Goal: Information Seeking & Learning: Learn about a topic

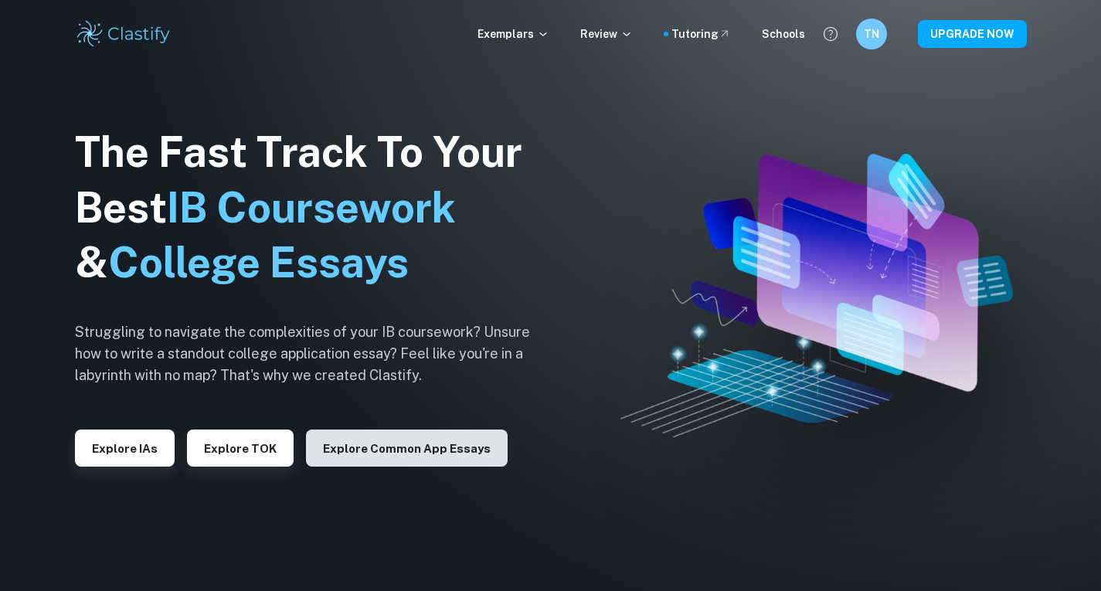
click at [355, 449] on button "Explore Common App essays" at bounding box center [407, 447] width 202 height 37
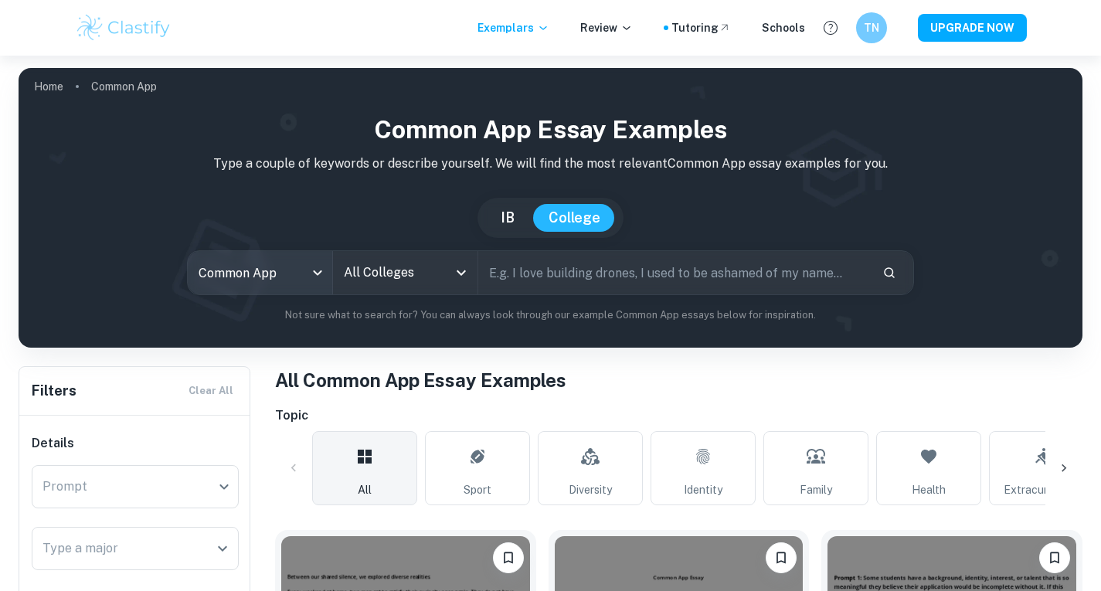
click at [262, 266] on body "We value your privacy We use cookies to enhance your browsing experience, serve…" at bounding box center [550, 351] width 1101 height 591
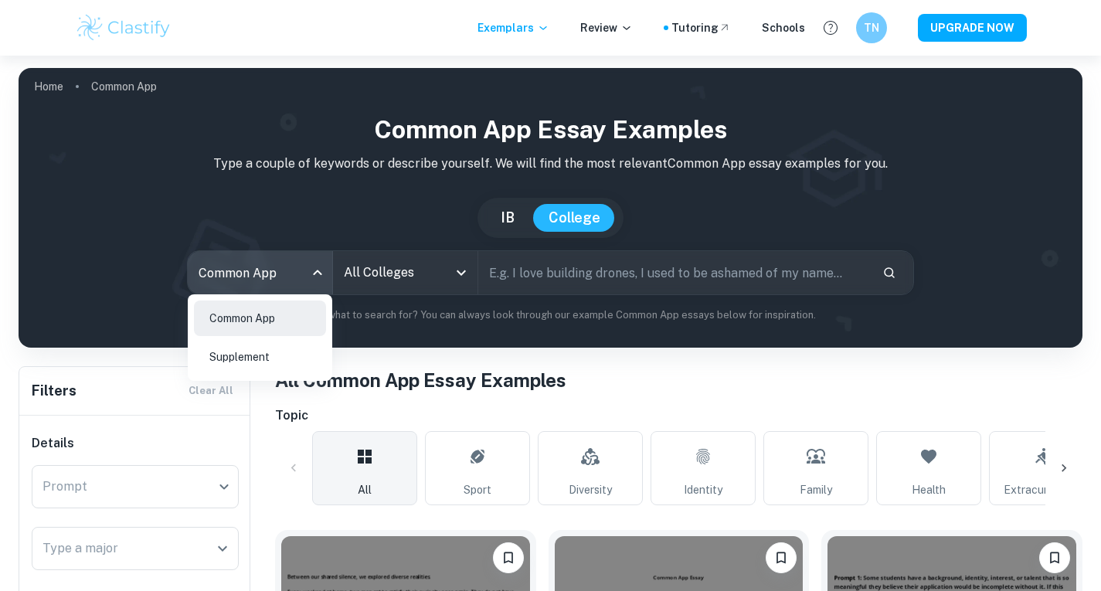
click at [532, 29] on div at bounding box center [550, 295] width 1101 height 591
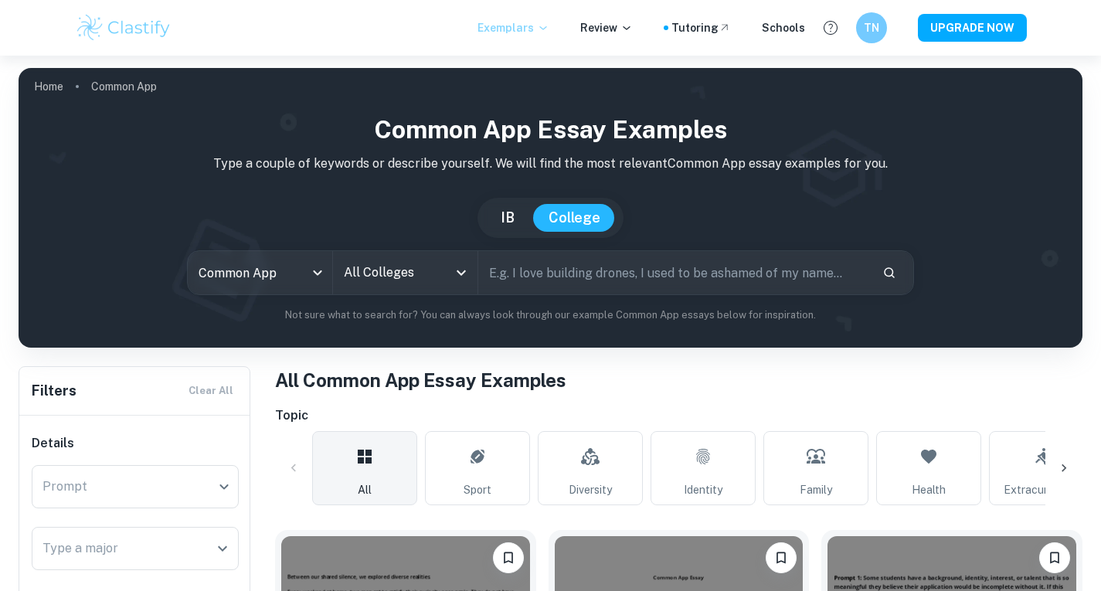
click at [546, 28] on icon at bounding box center [542, 28] width 7 height 4
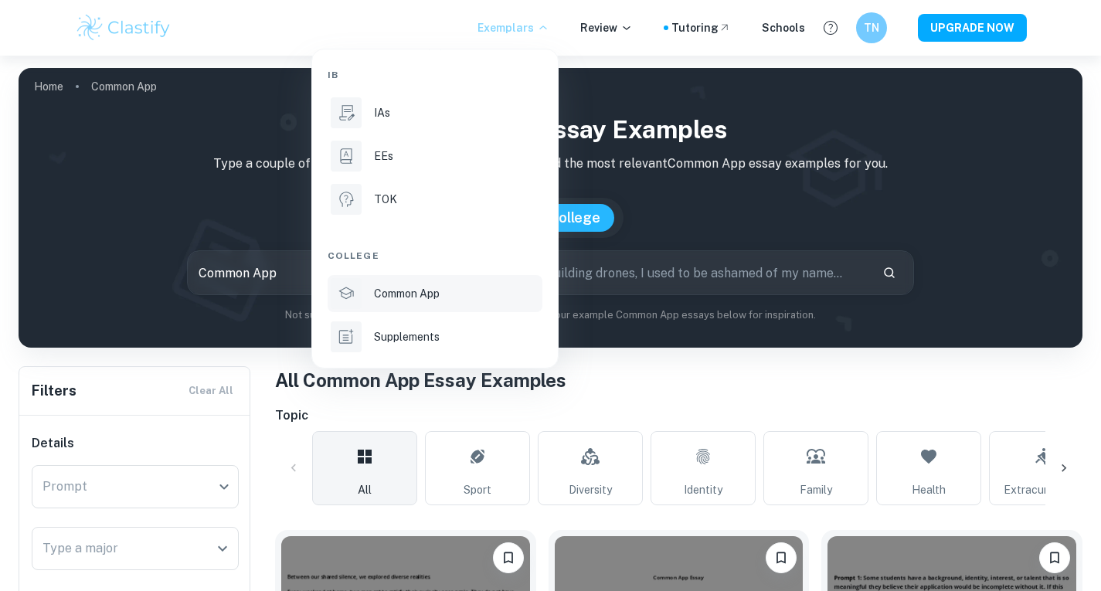
click at [638, 195] on div at bounding box center [550, 295] width 1101 height 591
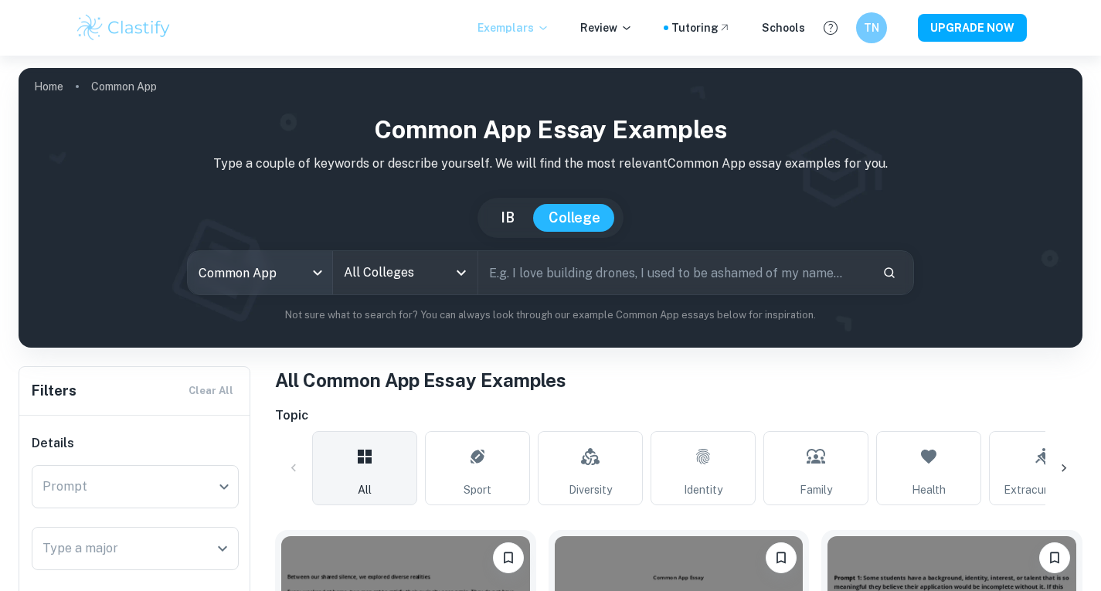
click at [509, 215] on button "IB" at bounding box center [507, 218] width 45 height 28
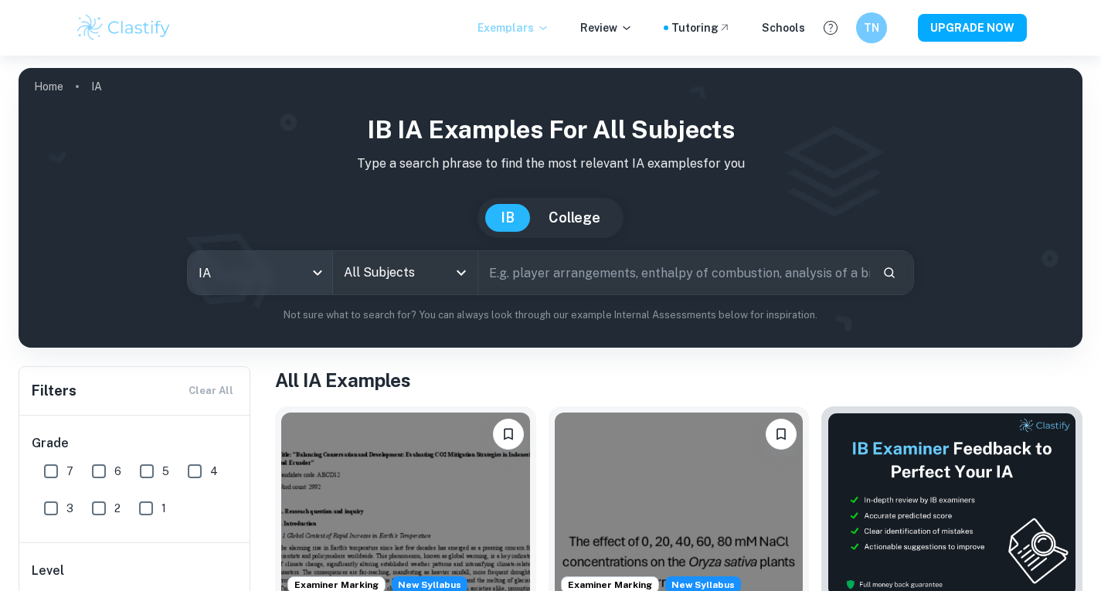
click at [290, 278] on body "We value your privacy We use cookies to enhance your browsing experience, serve…" at bounding box center [550, 351] width 1101 height 591
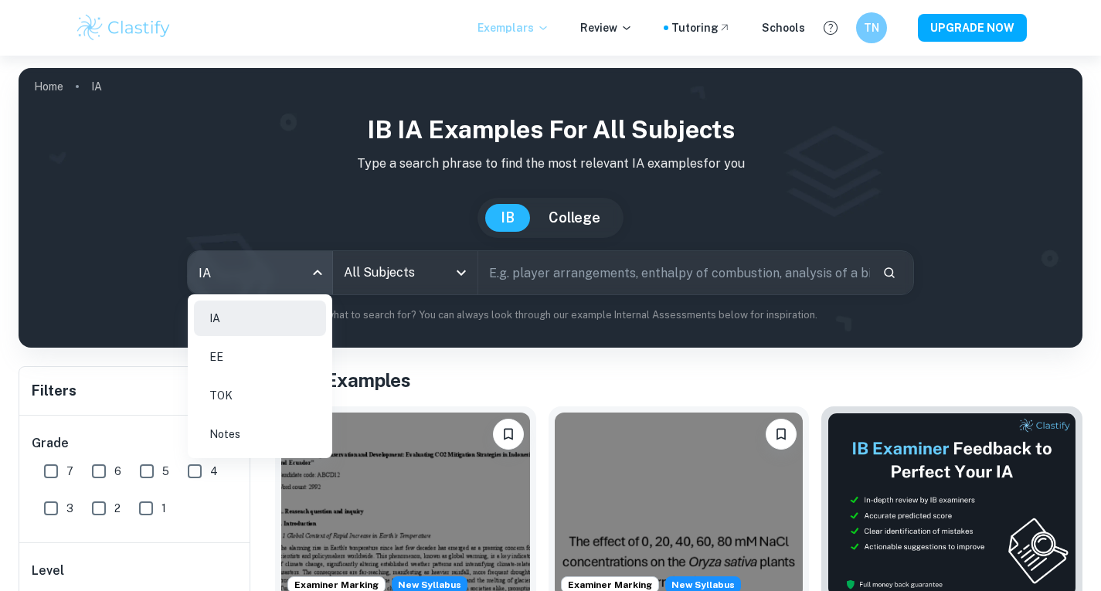
click at [228, 368] on li "EE" at bounding box center [260, 357] width 132 height 36
click at [436, 272] on div at bounding box center [550, 295] width 1101 height 591
type input "ee"
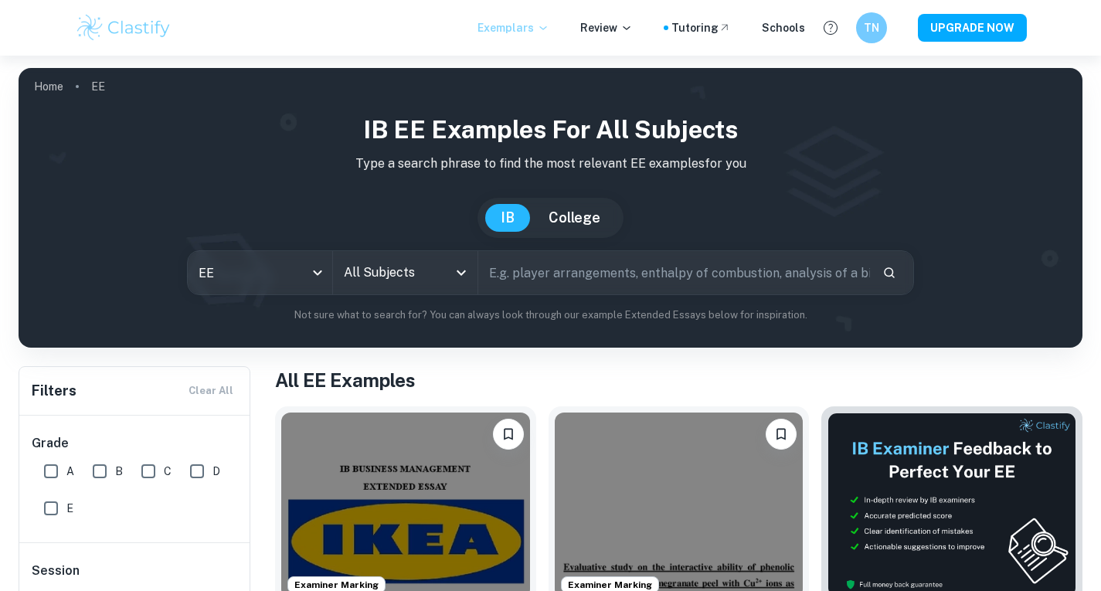
click at [424, 297] on div "IB EE examples for all subjects Type a search phrase to find the most relevant …" at bounding box center [550, 217] width 1039 height 212
click at [452, 266] on icon "Open" at bounding box center [461, 272] width 19 height 19
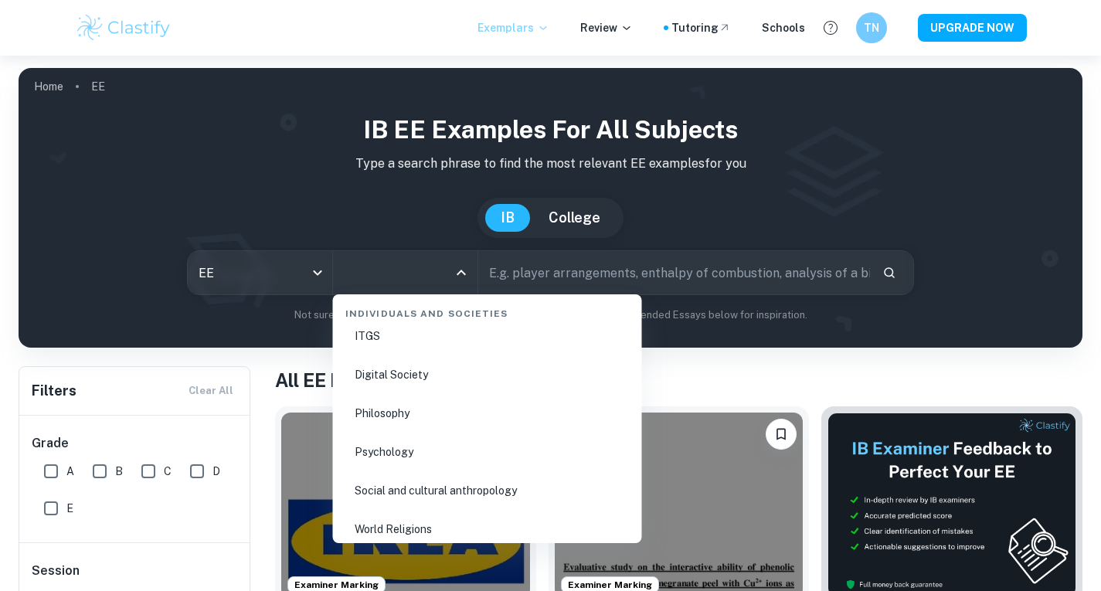
scroll to position [2042, 0]
click at [383, 451] on li "Psychology" at bounding box center [487, 453] width 297 height 36
type input "Psychology"
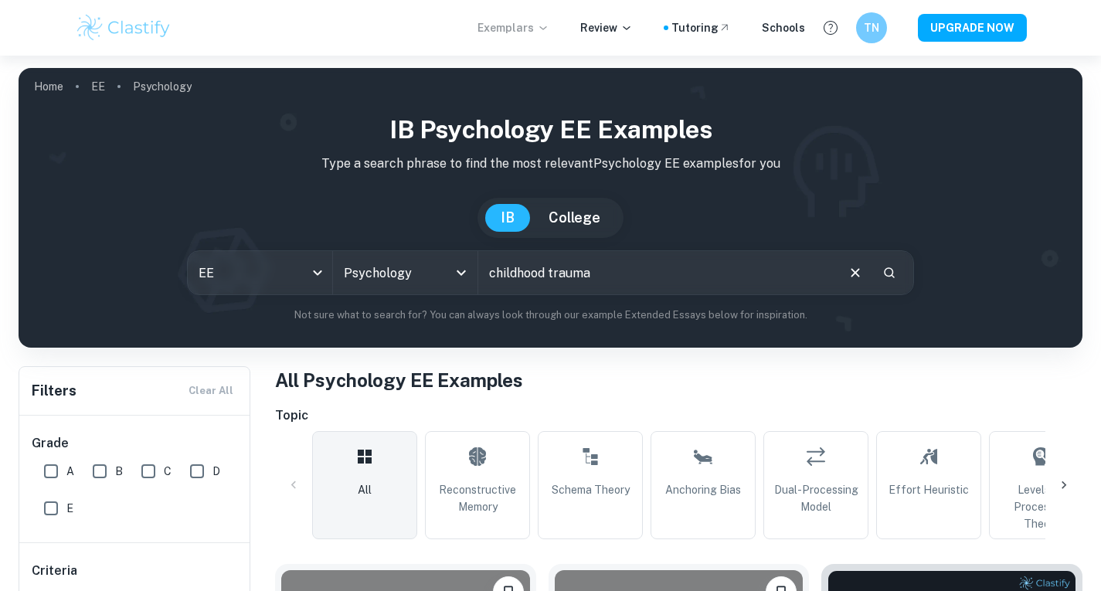
click at [565, 346] on div "IB Psychology EE examples Type a search phrase to find the most relevant Psycho…" at bounding box center [551, 223] width 1064 height 249
click at [605, 268] on input "childhood trauma" at bounding box center [656, 272] width 357 height 43
type input "childhood trauma and [MEDICAL_DATA]"
click at [889, 267] on icon "Search" at bounding box center [889, 273] width 14 height 14
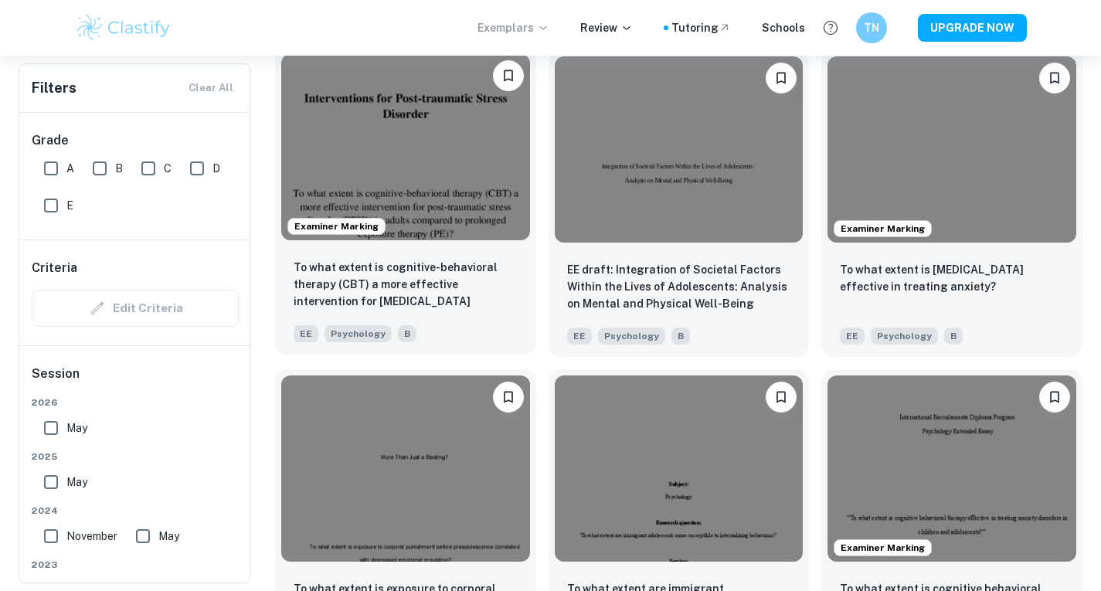
scroll to position [1474, 0]
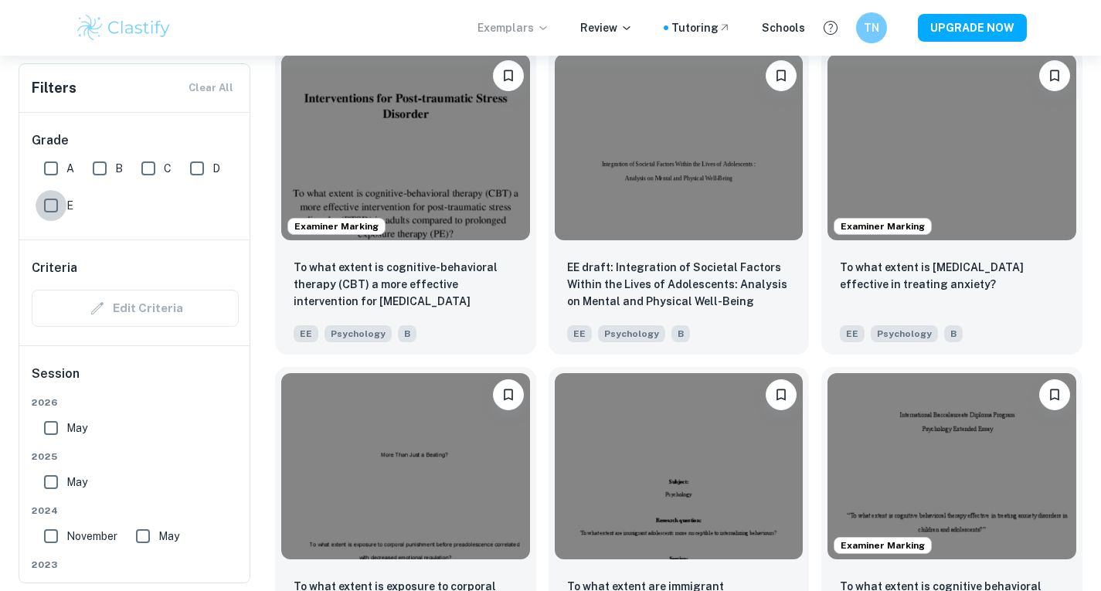
click at [53, 202] on input "E" at bounding box center [51, 205] width 31 height 31
checkbox input "true"
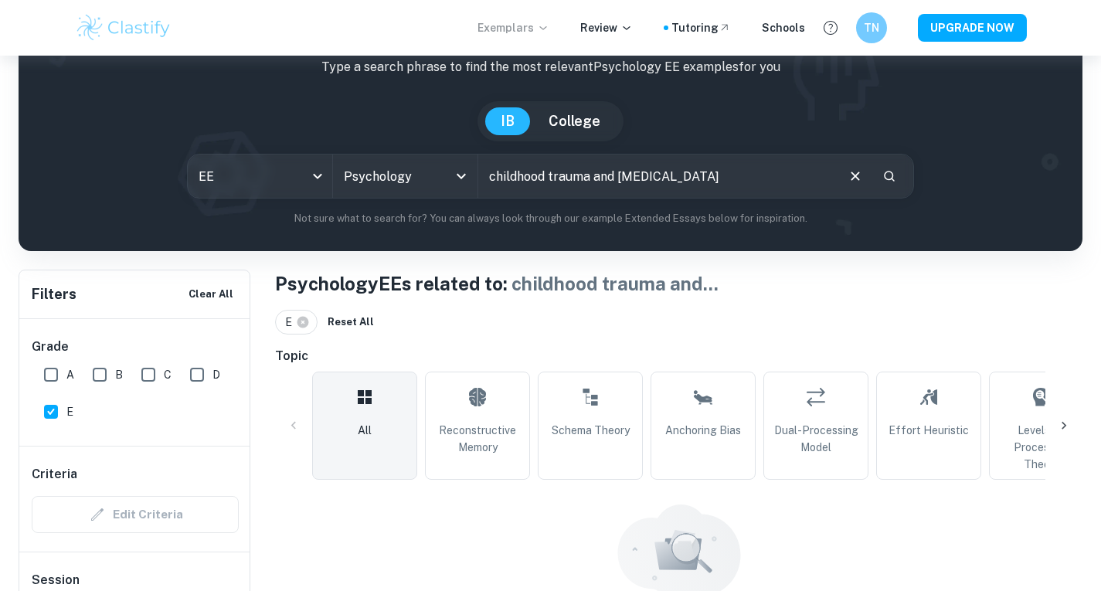
scroll to position [91, 0]
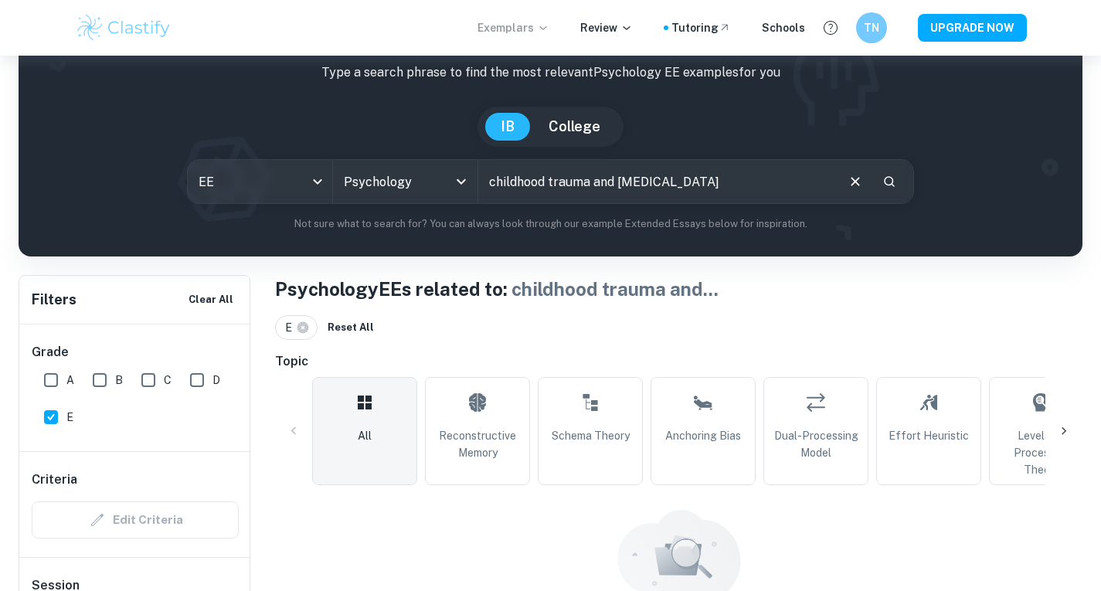
drag, startPoint x: 691, startPoint y: 180, endPoint x: 490, endPoint y: 169, distance: 201.9
click at [490, 169] on input "childhood trauma and [MEDICAL_DATA]" at bounding box center [656, 181] width 357 height 43
click at [905, 192] on div "​" at bounding box center [696, 181] width 436 height 43
click at [891, 178] on icon "Search" at bounding box center [889, 181] width 11 height 11
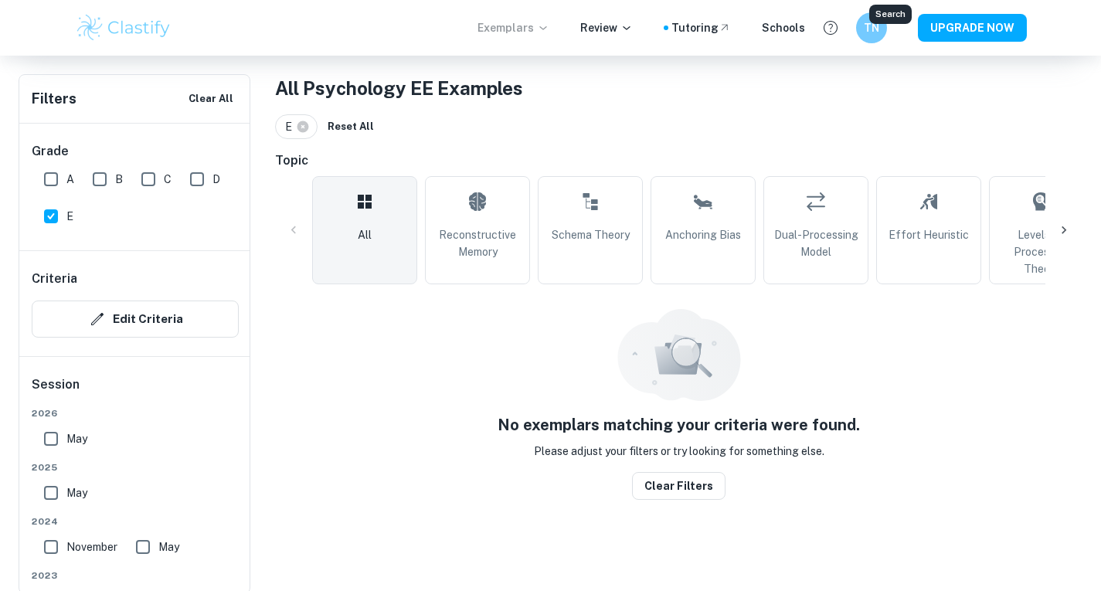
scroll to position [295, 0]
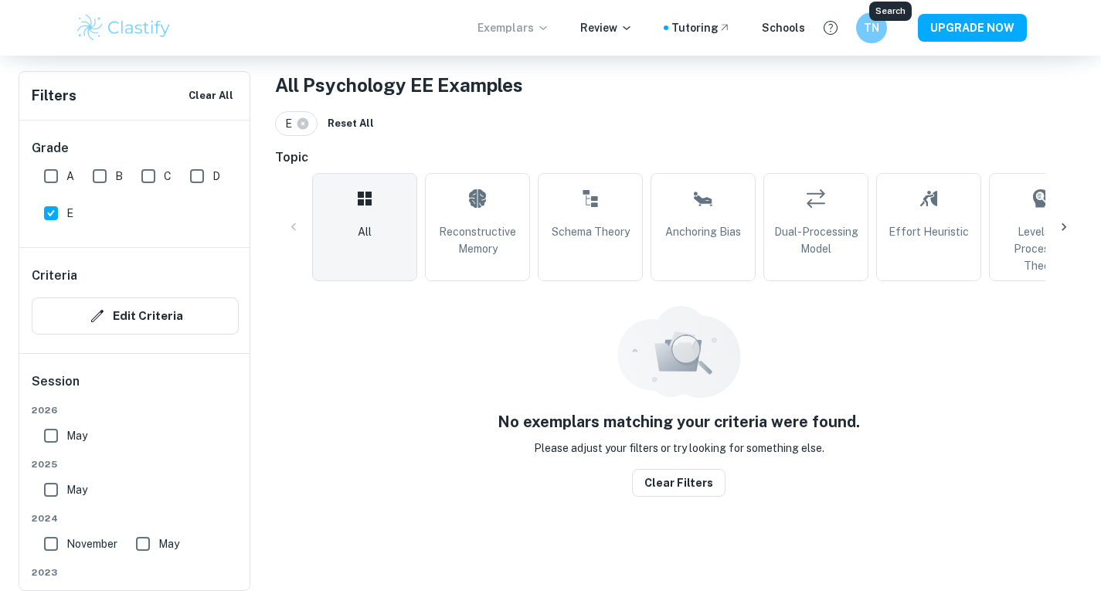
click at [191, 171] on input "D" at bounding box center [197, 176] width 31 height 31
checkbox input "true"
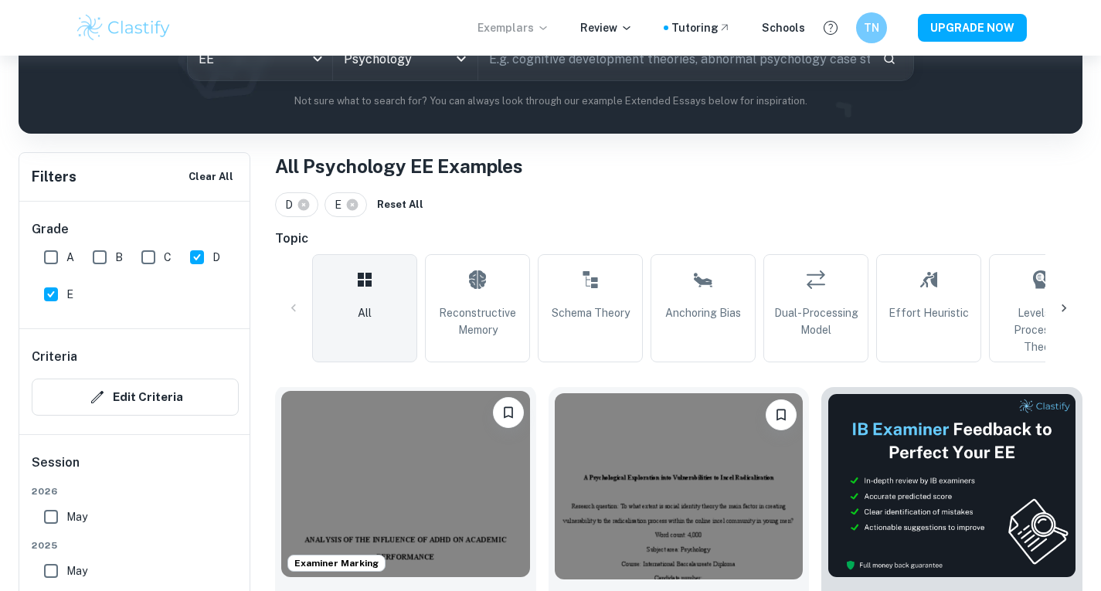
scroll to position [317, 0]
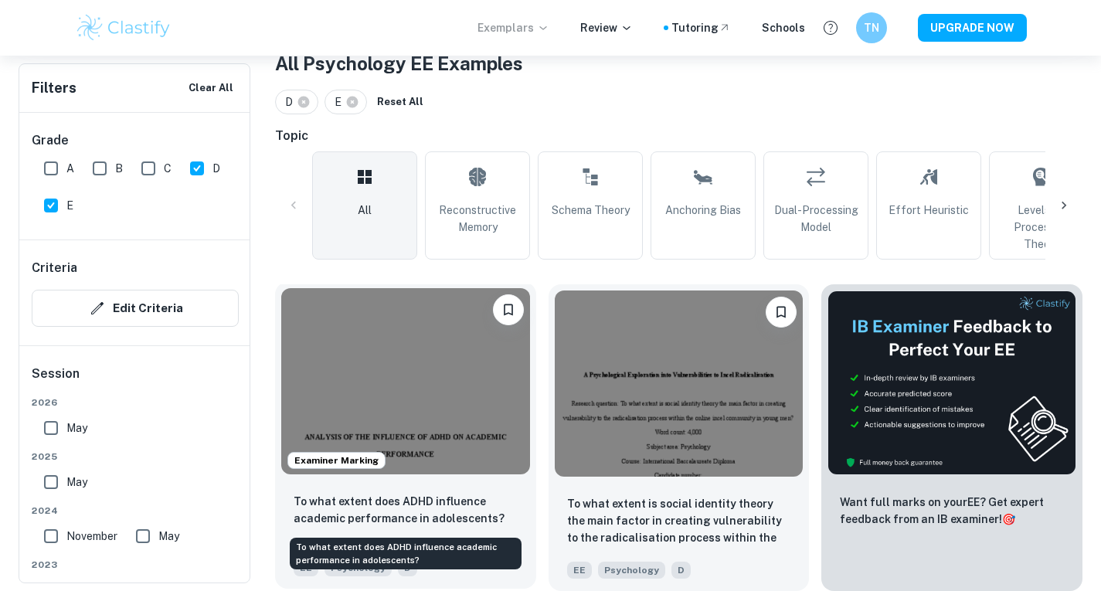
click at [415, 509] on p "To what extent does ADHD influence academic performance in adolescents?" at bounding box center [405, 510] width 224 height 34
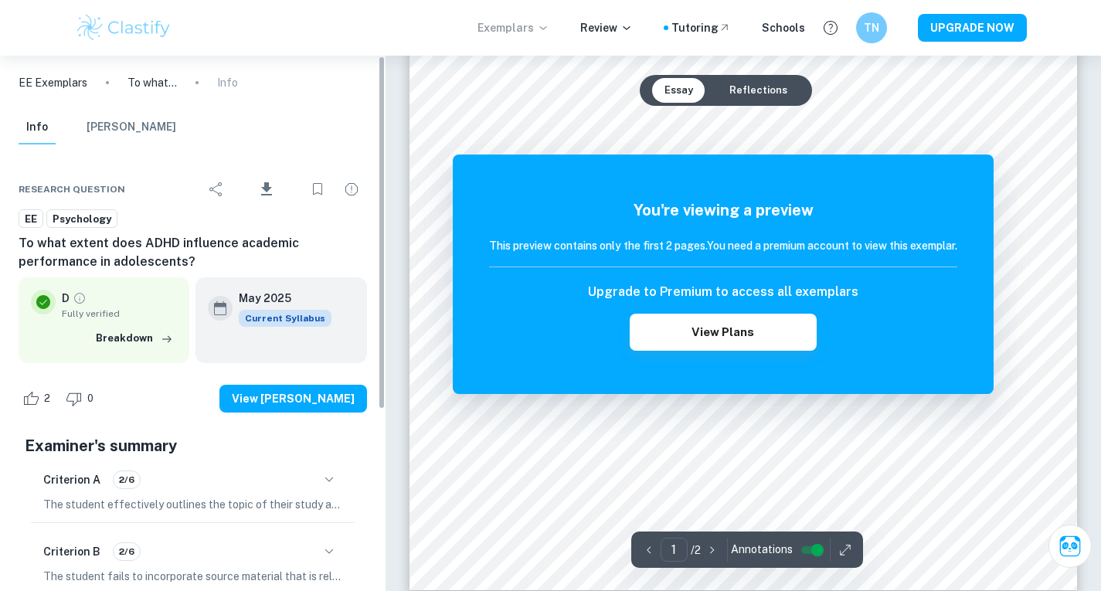
scroll to position [386, 0]
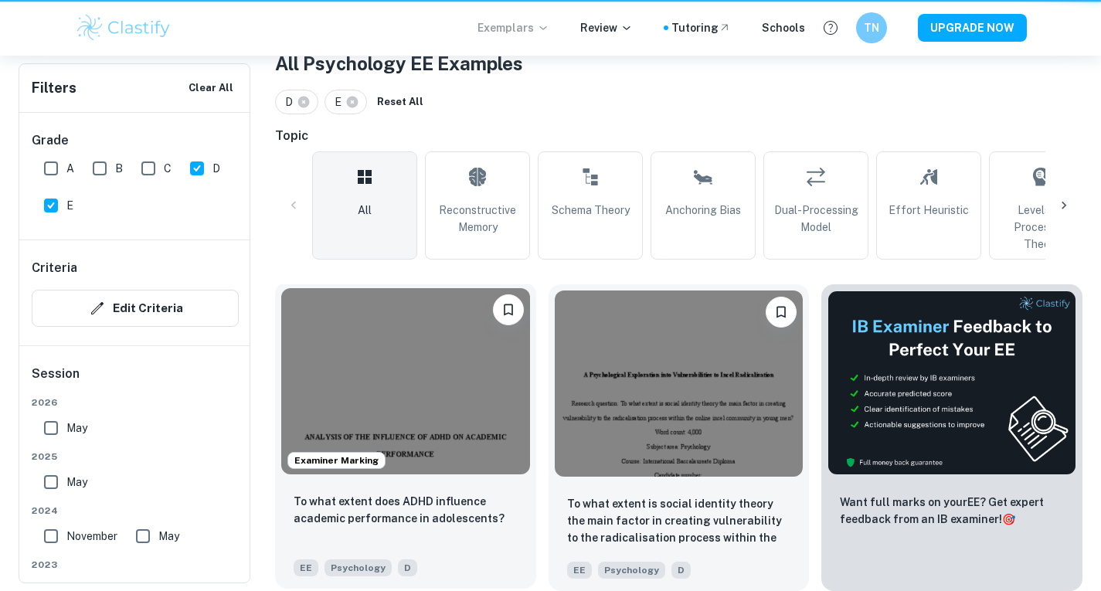
scroll to position [317, 0]
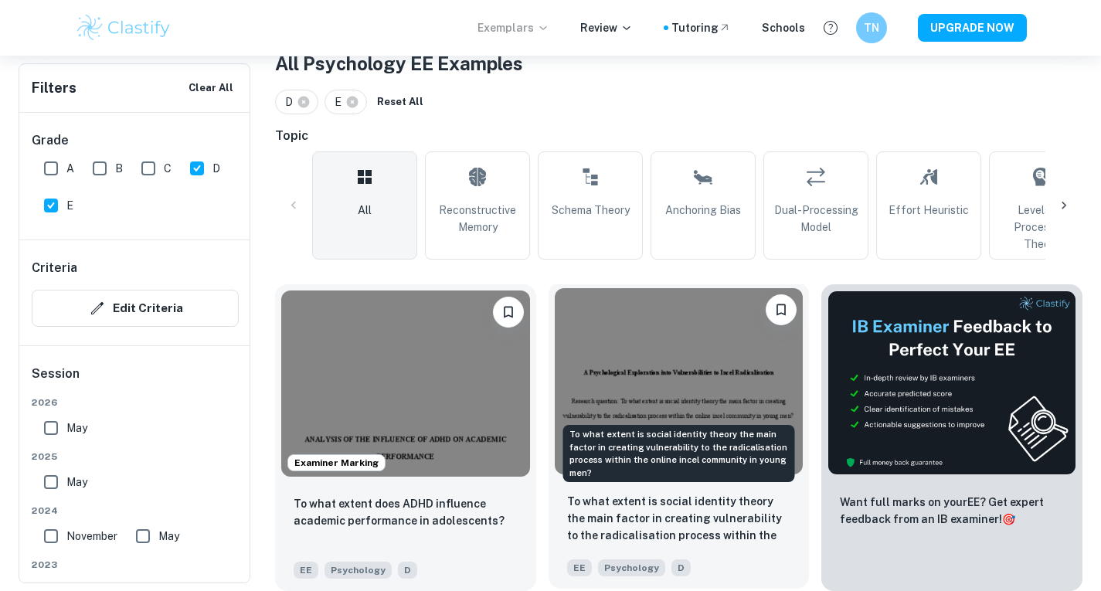
click at [638, 521] on p "To what extent is social identity theory the main factor in creating vulnerabil…" at bounding box center [679, 519] width 224 height 53
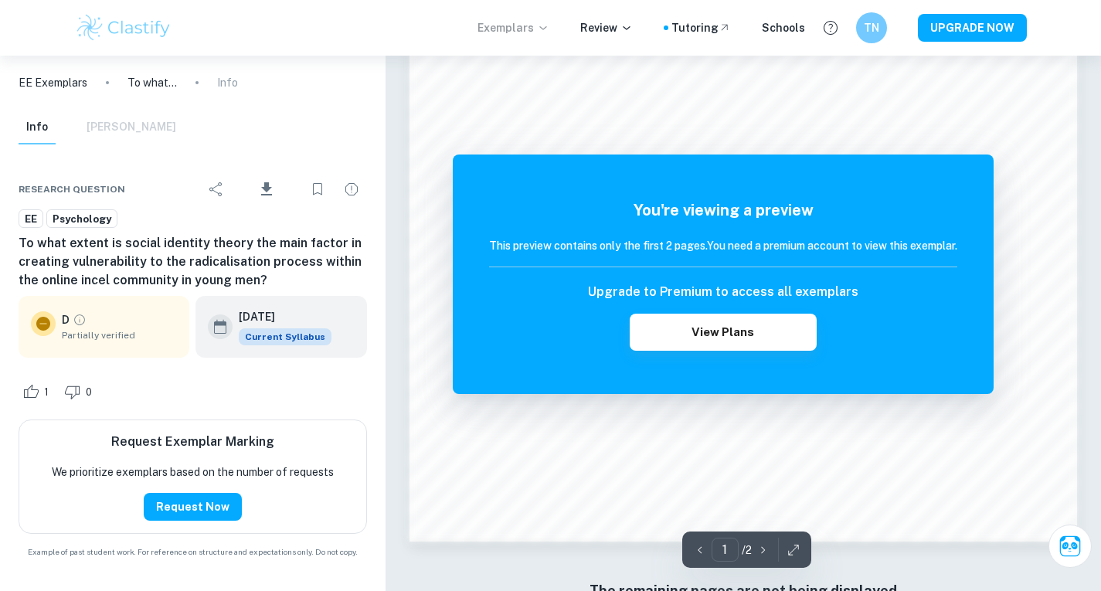
scroll to position [1479, 0]
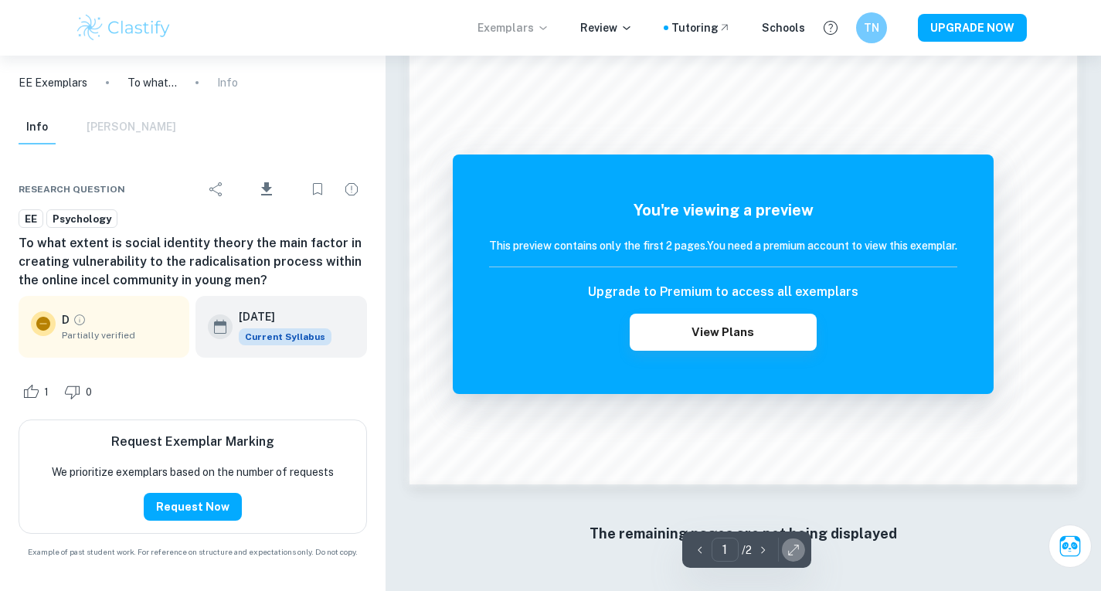
click at [790, 550] on icon "button" at bounding box center [792, 549] width 15 height 15
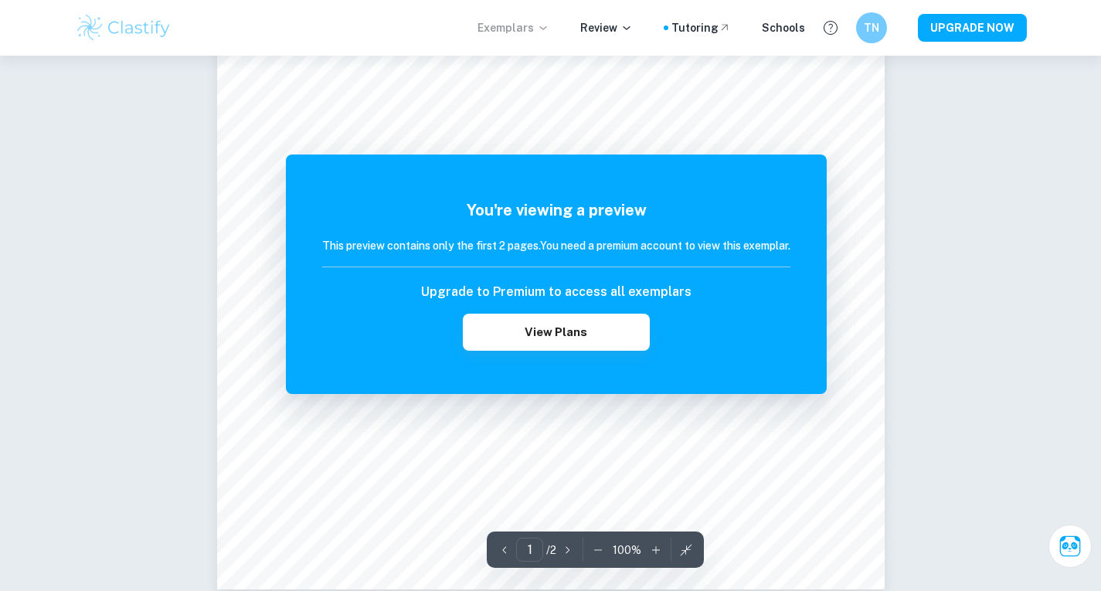
click at [680, 545] on icon "button" at bounding box center [685, 549] width 15 height 15
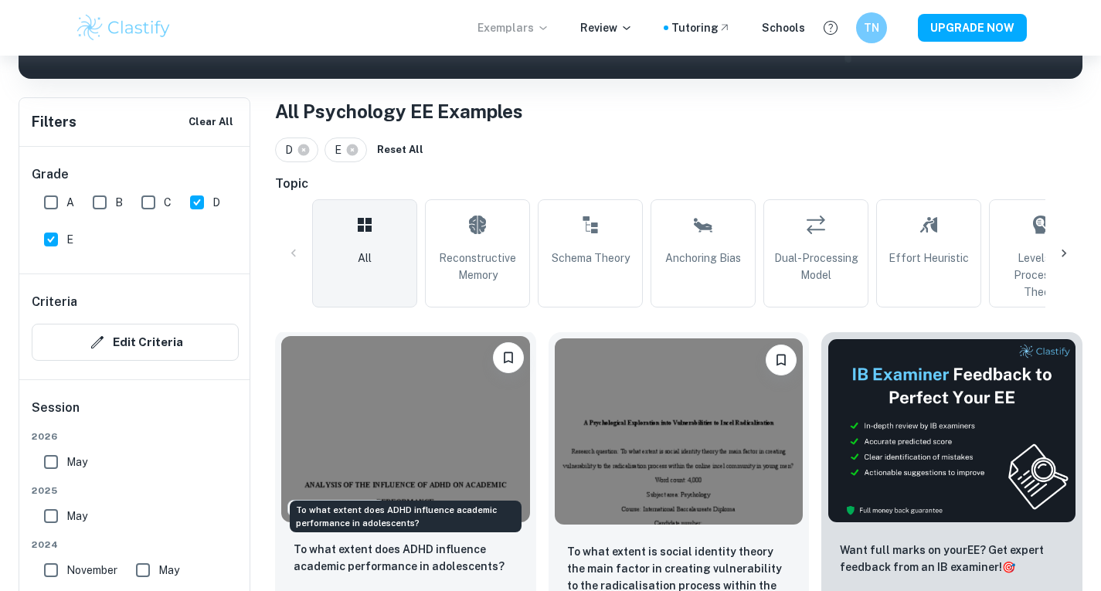
scroll to position [317, 0]
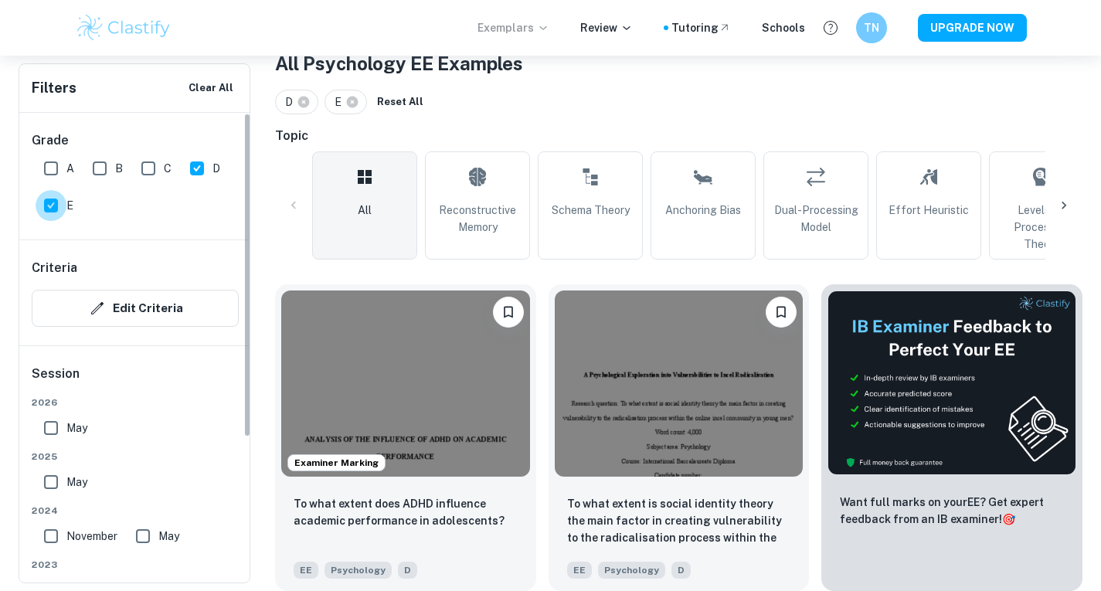
click at [39, 212] on input "E" at bounding box center [51, 205] width 31 height 31
checkbox input "false"
click at [205, 163] on input "D" at bounding box center [197, 168] width 31 height 31
checkbox input "false"
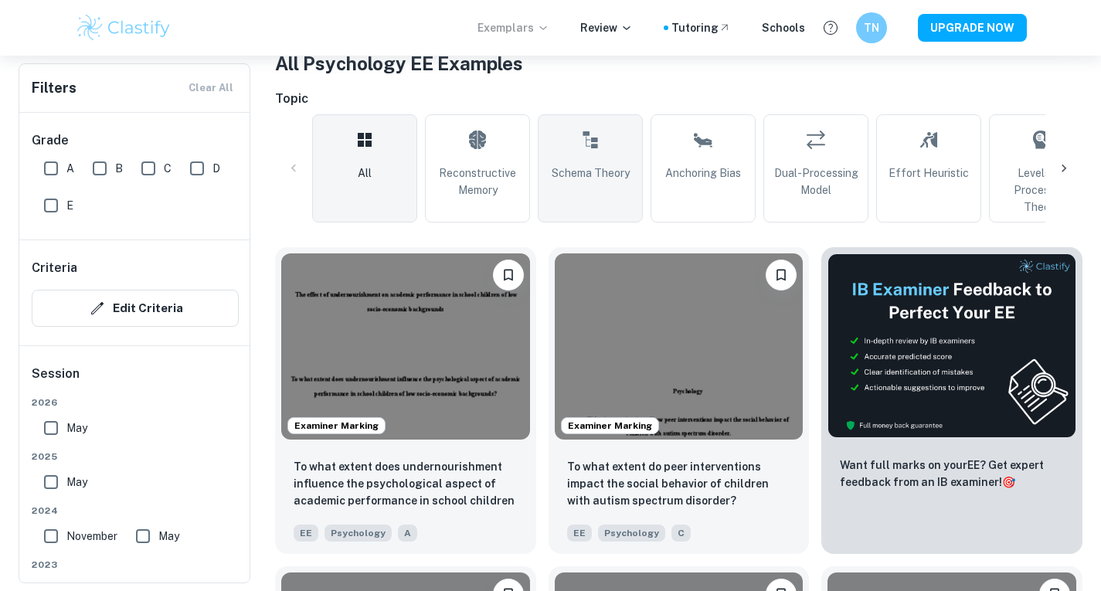
scroll to position [240, 0]
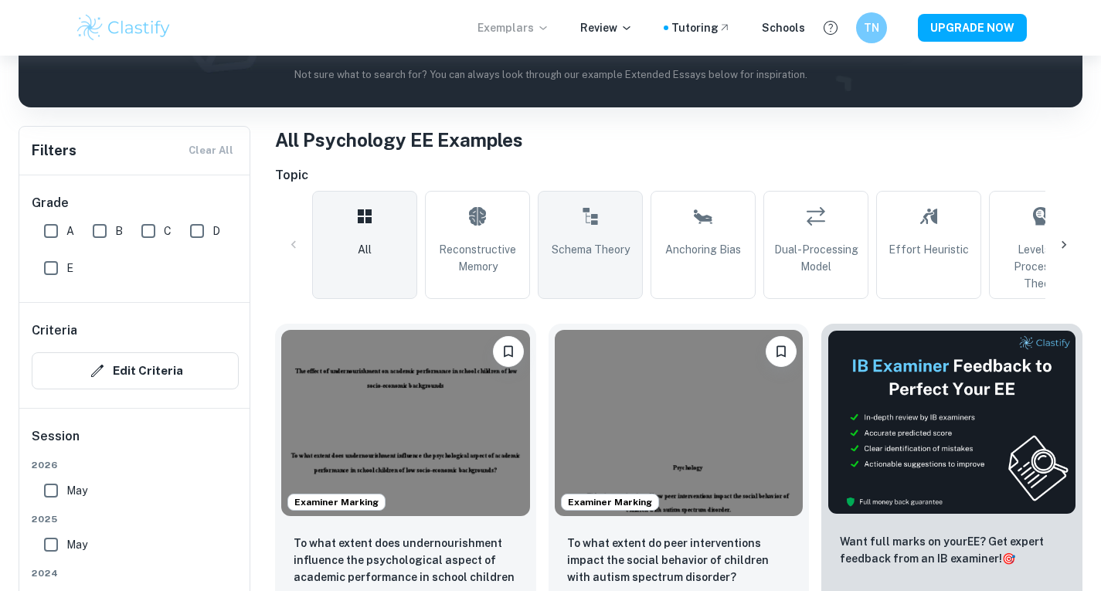
click at [618, 250] on span "Schema Theory" at bounding box center [590, 249] width 78 height 17
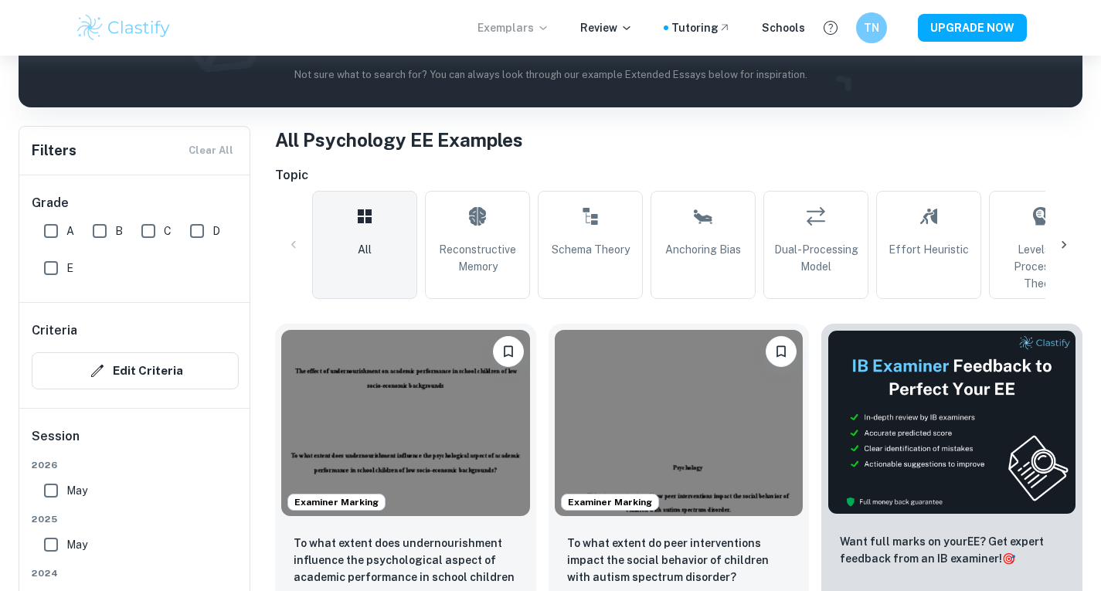
type input "Schema Theory"
